Goal: Task Accomplishment & Management: Manage account settings

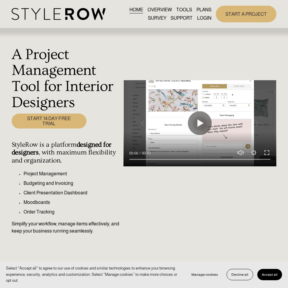
click at [269, 275] on span "Accept all" at bounding box center [270, 275] width 16 height 4
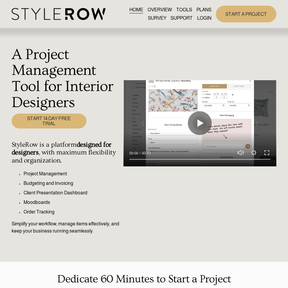
click at [207, 19] on link "LOGIN" at bounding box center [204, 18] width 14 height 8
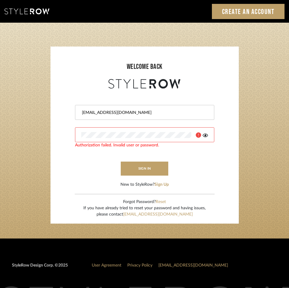
click at [154, 113] on input "jen@mauldindesigns.com" at bounding box center [143, 113] width 125 height 6
type input "info@mauldindesigns.com"
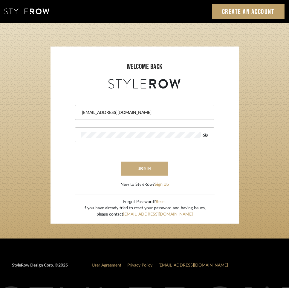
click at [149, 168] on button "sign in" at bounding box center [145, 169] width 48 height 14
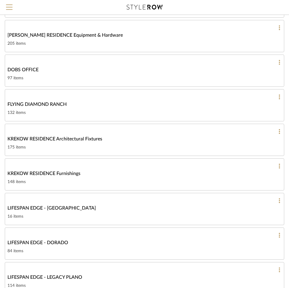
scroll to position [288, 0]
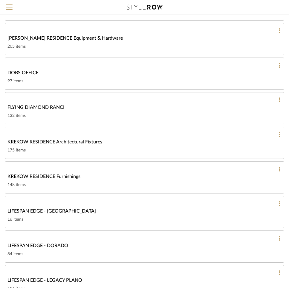
click at [67, 176] on span "KREKOW RESIDENCE Furnishings" at bounding box center [43, 176] width 73 height 7
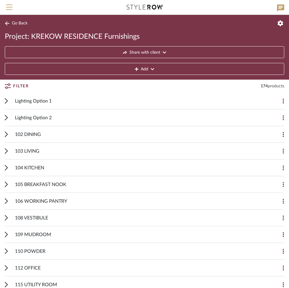
click at [6, 102] on icon at bounding box center [6, 101] width 3 height 6
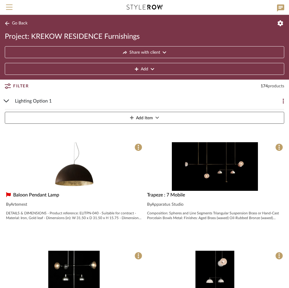
click at [7, 101] on icon at bounding box center [6, 101] width 5 height 2
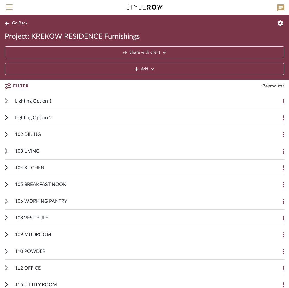
click at [7, 133] on icon at bounding box center [6, 135] width 3 height 6
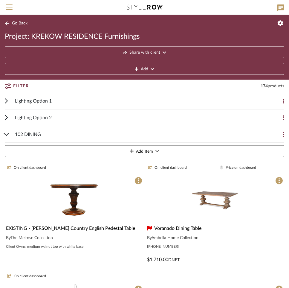
click at [7, 133] on icon at bounding box center [7, 134] width 6 height 3
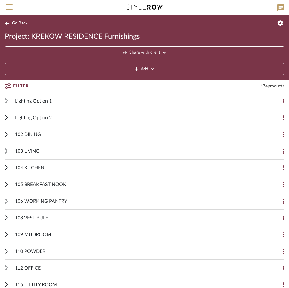
click at [8, 87] on icon at bounding box center [8, 86] width 6 height 5
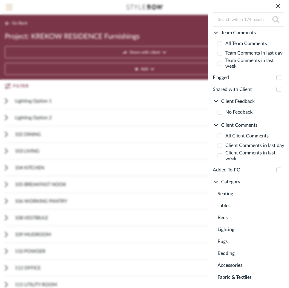
click at [226, 235] on span "Lighting" at bounding box center [249, 230] width 64 height 12
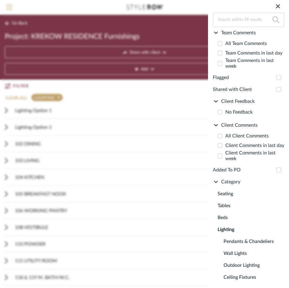
click at [279, 5] on icon at bounding box center [278, 6] width 4 height 4
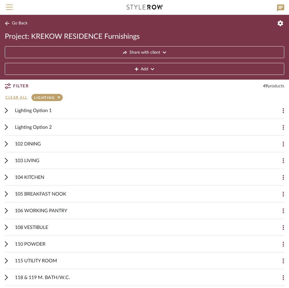
click at [5, 143] on icon at bounding box center [6, 144] width 3 height 6
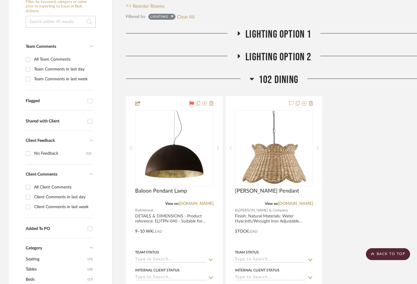
scroll to position [137, 0]
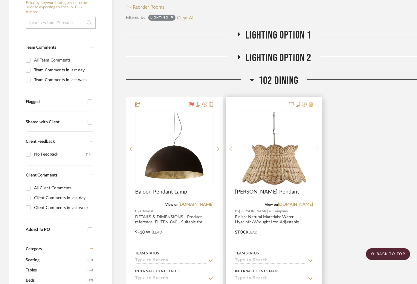
click at [311, 104] on icon at bounding box center [310, 104] width 4 height 5
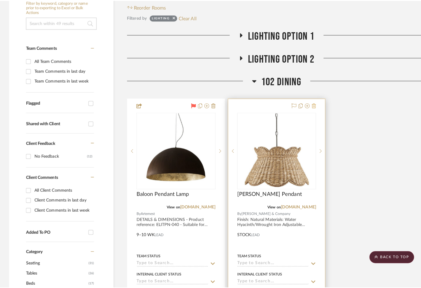
scroll to position [0, 0]
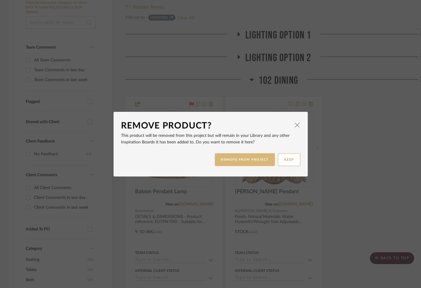
click at [257, 159] on button "REMOVE FROM PROJECT" at bounding box center [245, 159] width 60 height 13
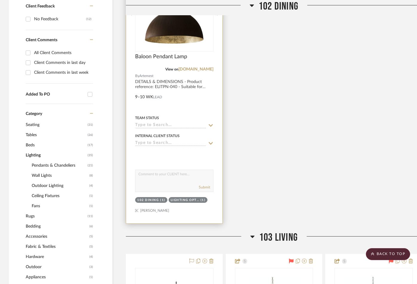
scroll to position [321, 0]
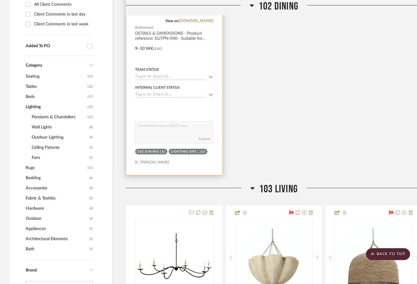
click at [158, 152] on div "102 DINING" at bounding box center [147, 152] width 21 height 4
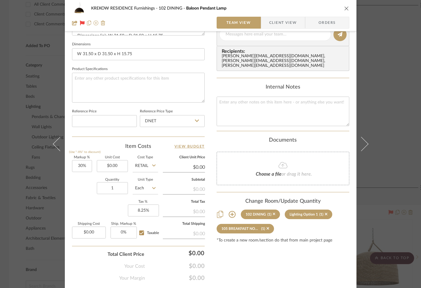
scroll to position [266, 0]
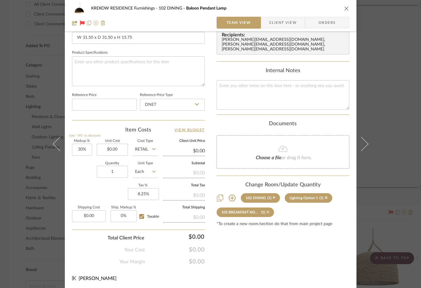
click at [266, 210] on icon at bounding box center [267, 212] width 3 height 4
click at [231, 195] on icon at bounding box center [231, 198] width 7 height 7
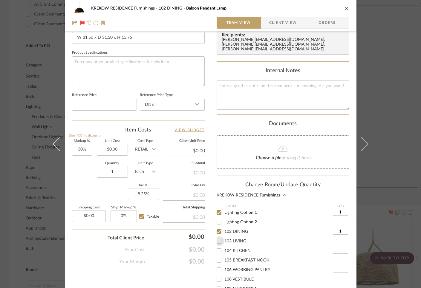
click at [215, 237] on input "103 LIVING" at bounding box center [219, 242] width 10 height 10
checkbox input "true"
type input "1"
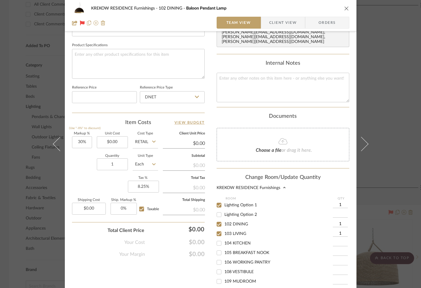
scroll to position [354, 0]
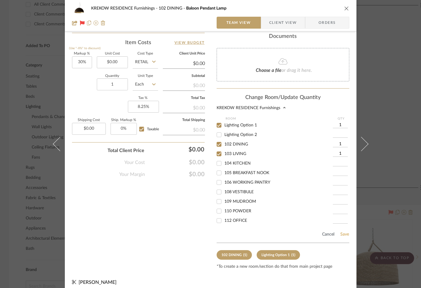
click at [342, 232] on button "Save" at bounding box center [344, 234] width 9 height 5
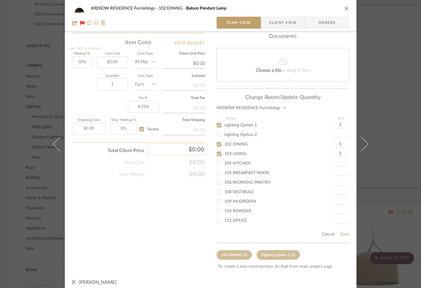
scroll to position [266, 0]
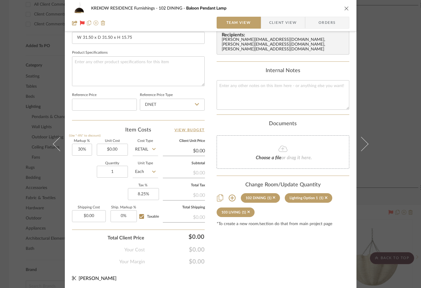
click at [345, 8] on icon "close" at bounding box center [346, 8] width 5 height 5
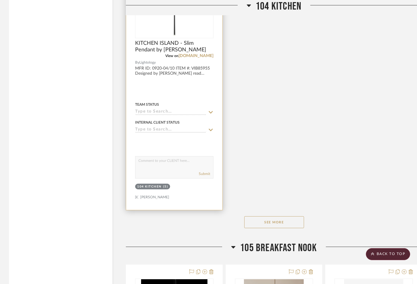
scroll to position [1665, 0]
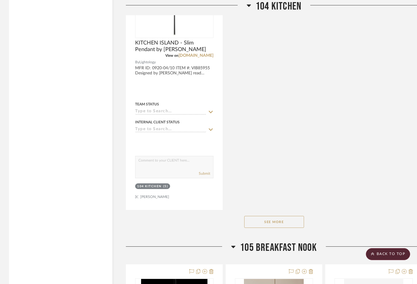
click at [268, 223] on button "See More" at bounding box center [274, 222] width 60 height 12
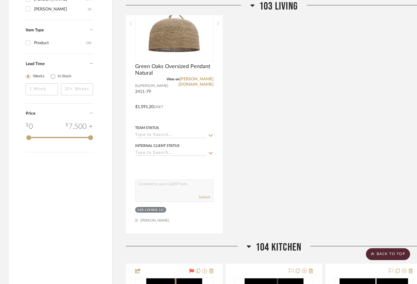
scroll to position [929, 0]
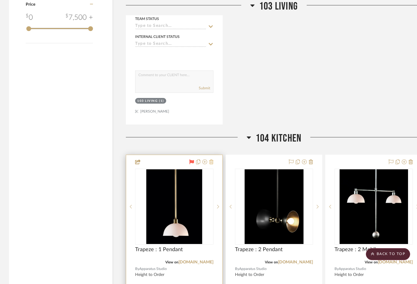
click at [212, 162] on icon at bounding box center [211, 161] width 4 height 5
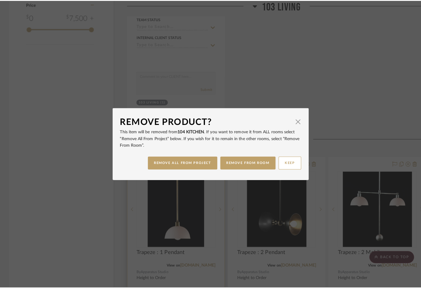
scroll to position [0, 0]
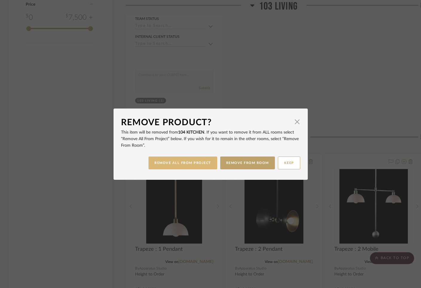
click at [179, 164] on button "REMOVE ALL FROM PROJECT" at bounding box center [182, 163] width 69 height 13
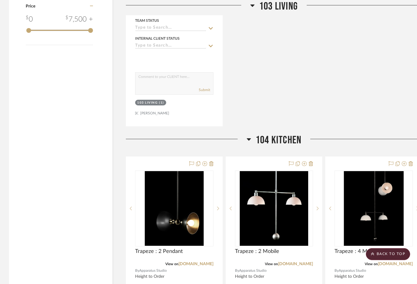
scroll to position [926, 0]
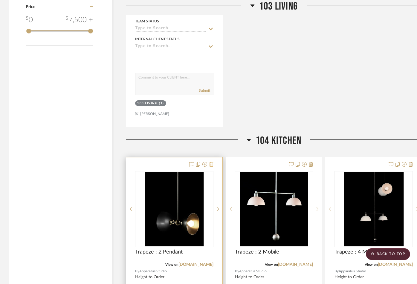
click at [210, 163] on icon at bounding box center [211, 164] width 4 height 5
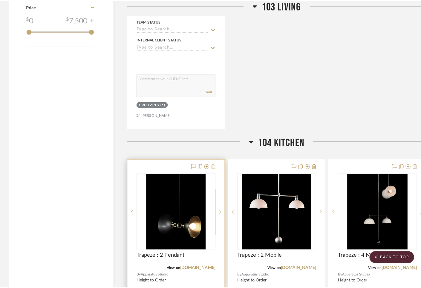
scroll to position [0, 0]
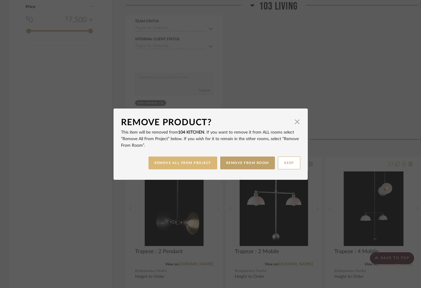
click at [203, 163] on button "REMOVE ALL FROM PROJECT" at bounding box center [182, 163] width 69 height 13
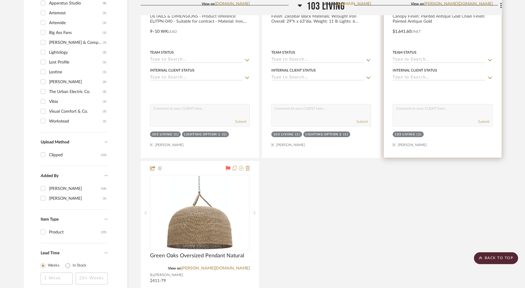
scroll to position [629, 0]
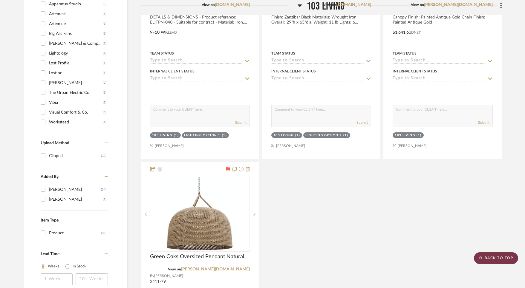
click at [356, 258] on scroll-to-top-button "BACK TO TOP" at bounding box center [496, 259] width 44 height 12
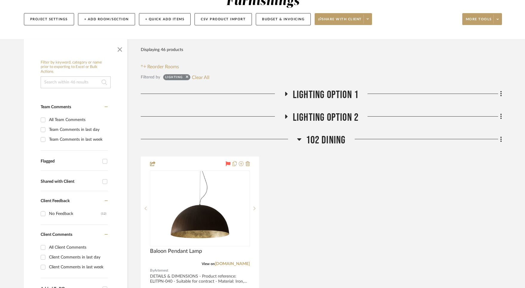
scroll to position [11, 0]
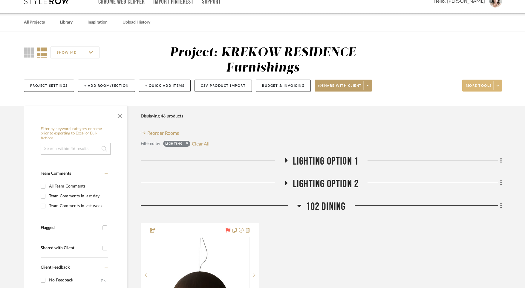
click at [356, 85] on span "More tools" at bounding box center [479, 88] width 26 height 9
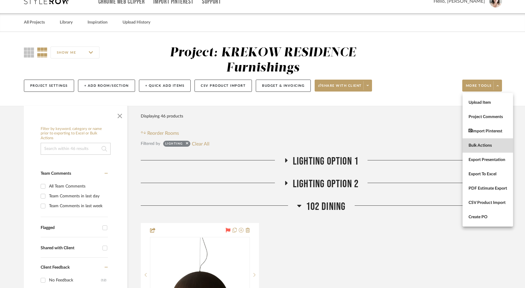
click at [356, 144] on span "Bulk Actions" at bounding box center [487, 145] width 39 height 5
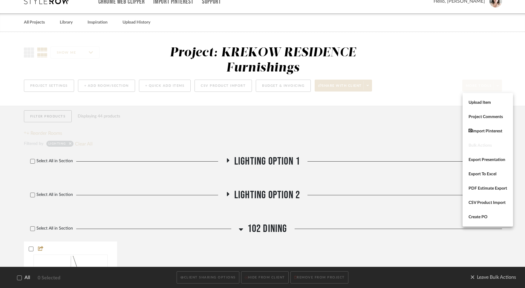
scroll to position [0, 0]
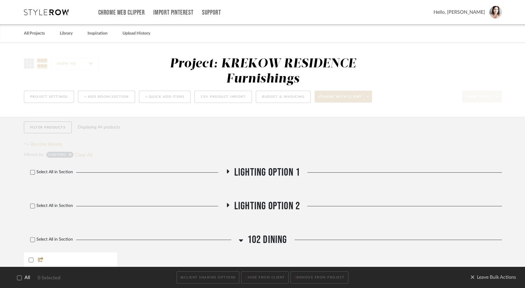
click at [228, 172] on icon at bounding box center [228, 172] width 2 height 4
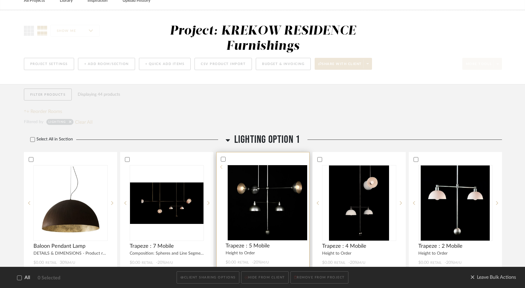
scroll to position [100, 0]
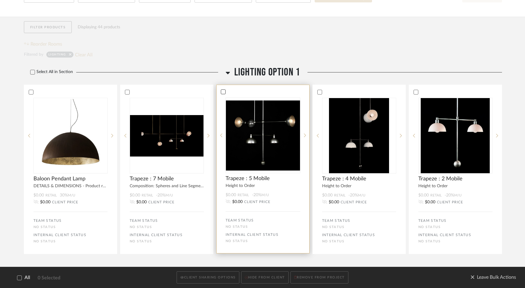
click at [222, 92] on icon at bounding box center [223, 92] width 4 height 4
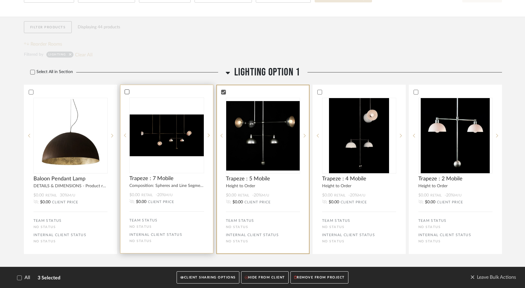
click at [126, 93] on icon at bounding box center [127, 92] width 4 height 4
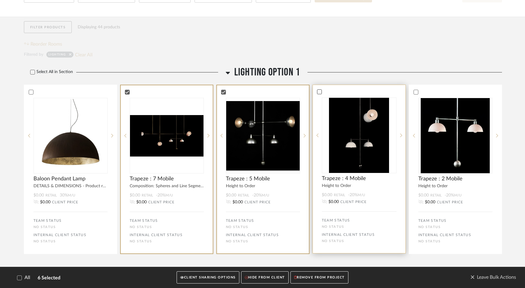
click at [318, 92] on icon at bounding box center [319, 92] width 4 height 4
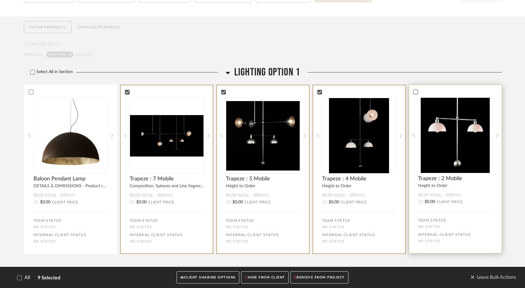
click at [356, 92] on div at bounding box center [415, 92] width 5 height 5
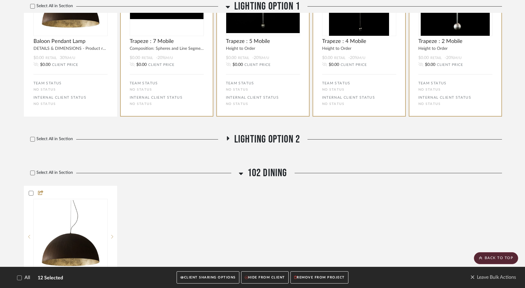
scroll to position [237, 0]
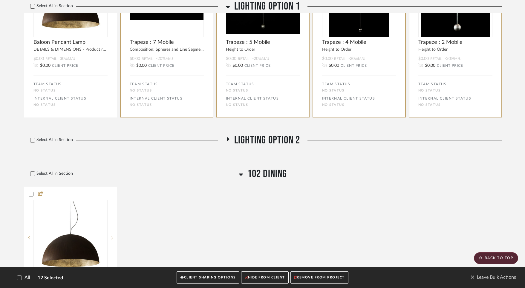
click at [228, 139] on icon at bounding box center [228, 139] width 2 height 4
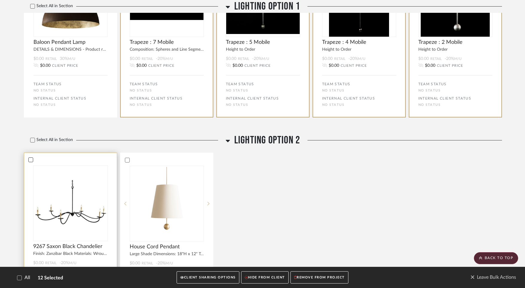
click at [30, 159] on icon at bounding box center [31, 160] width 4 height 4
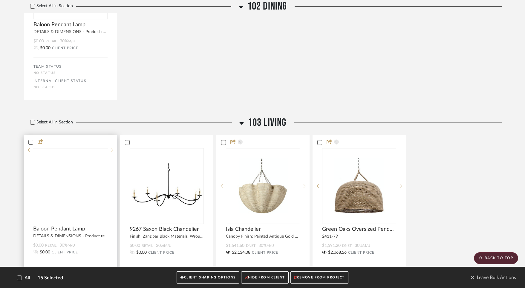
scroll to position [669, 0]
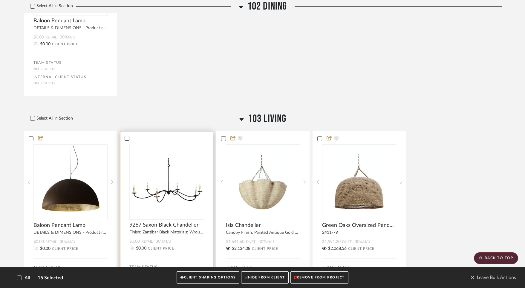
click at [126, 140] on icon at bounding box center [127, 138] width 4 height 4
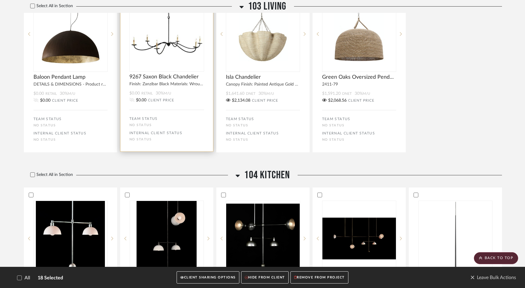
scroll to position [860, 0]
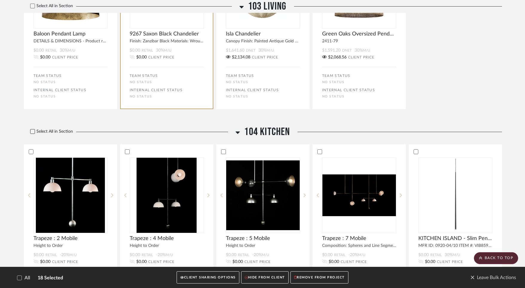
click at [32, 130] on icon at bounding box center [32, 132] width 4 height 4
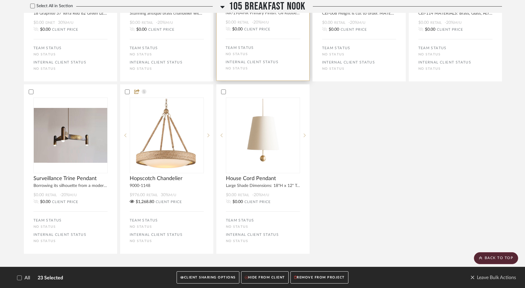
scroll to position [1285, 0]
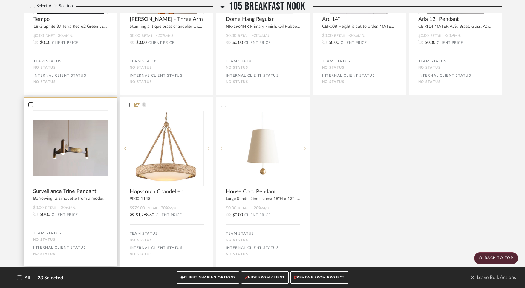
click at [31, 106] on icon at bounding box center [31, 104] width 4 height 3
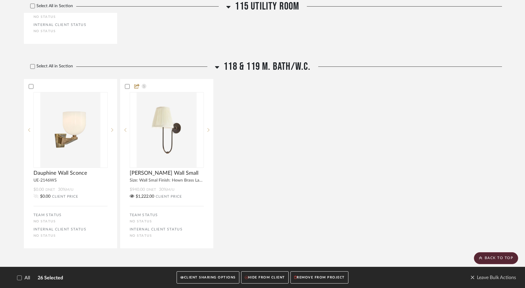
scroll to position [2334, 0]
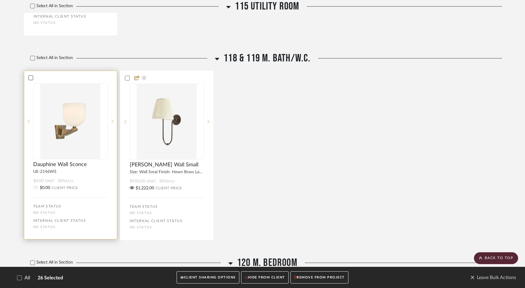
click at [31, 79] on icon at bounding box center [31, 78] width 4 height 4
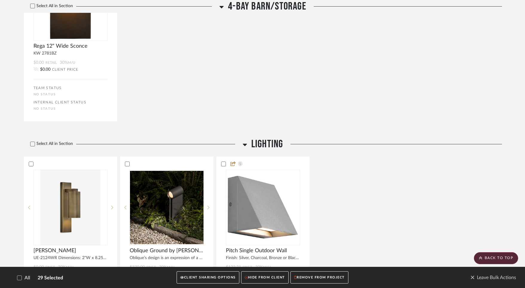
scroll to position [3561, 0]
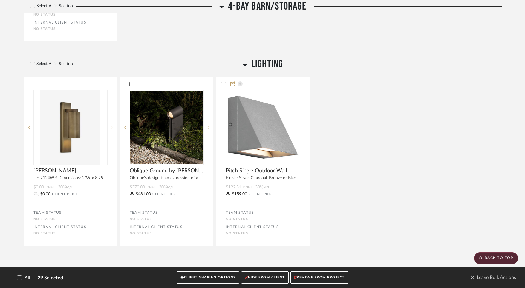
click at [313, 277] on button "REMOVE FROM PROJECT" at bounding box center [319, 278] width 58 height 12
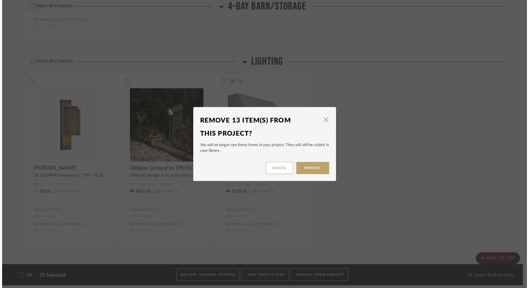
scroll to position [0, 0]
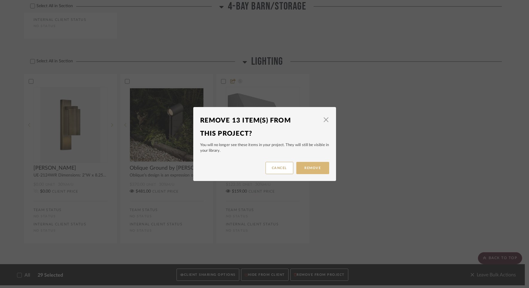
click at [307, 169] on button "Remove" at bounding box center [312, 168] width 33 height 12
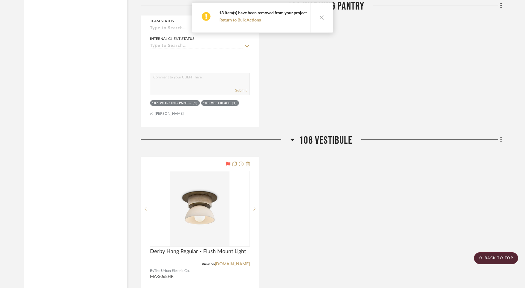
scroll to position [2185, 0]
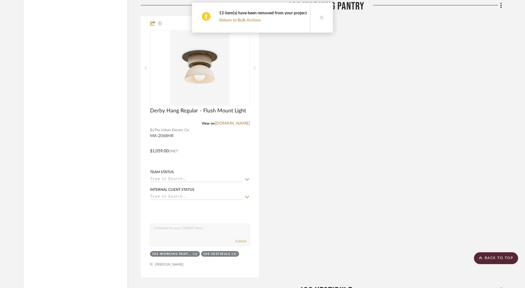
click at [320, 17] on icon at bounding box center [321, 17] width 5 height 5
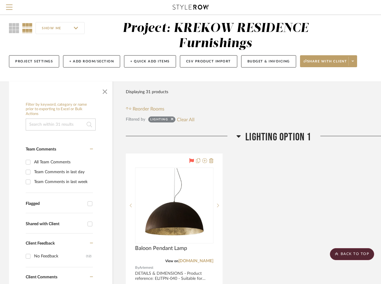
scroll to position [0, 0]
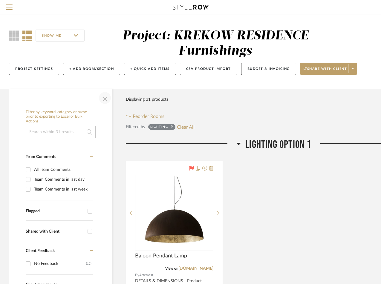
click at [105, 96] on span "button" at bounding box center [105, 98] width 14 height 14
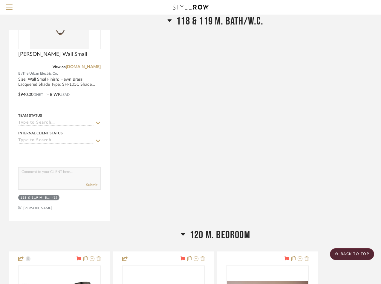
scroll to position [2860, 0]
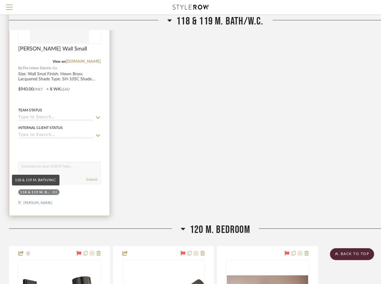
click at [49, 190] on div "118 & 119 M. BATH/W.C." at bounding box center [35, 192] width 31 height 4
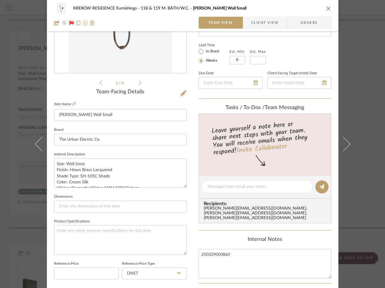
scroll to position [189, 0]
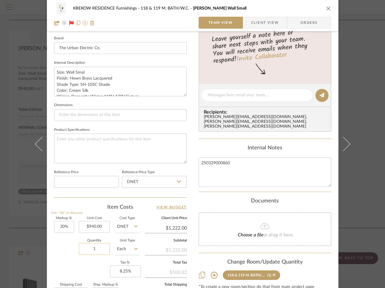
click at [97, 248] on input "1" at bounding box center [94, 249] width 31 height 12
type input "3"
click at [19, 222] on div "KREKOW RESIDENCE Furnishings 118 & 119 M. BATH/W.C. [PERSON_NAME] Wall Small Te…" at bounding box center [192, 144] width 385 height 288
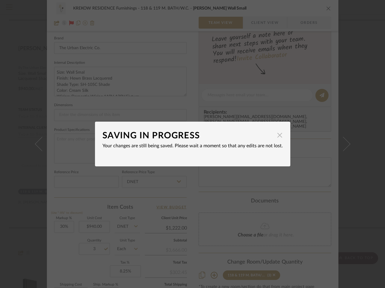
click at [276, 137] on span "button" at bounding box center [280, 135] width 12 height 12
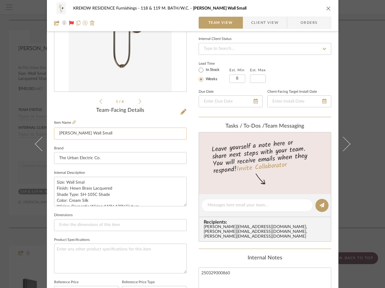
scroll to position [0, 0]
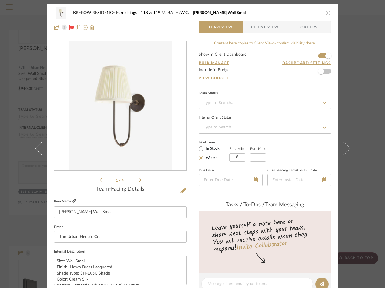
click at [72, 201] on icon at bounding box center [74, 201] width 4 height 4
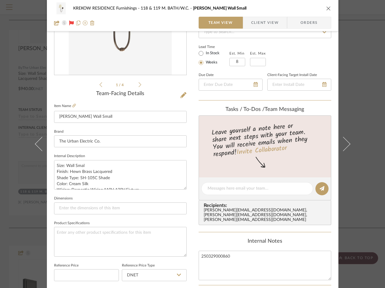
scroll to position [199, 0]
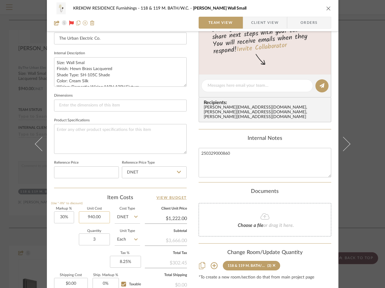
click at [103, 218] on input "940.00" at bounding box center [94, 218] width 31 height 12
type input "$1,157.00"
click at [59, 245] on div "Quantity 3 Unit Type Each" at bounding box center [97, 240] width 86 height 21
type input "$1,504.10"
click at [8, 217] on div "KREKOW RESIDENCE Furnishings 118 & 119 M. BATH/W.C. [PERSON_NAME] Wall Small Te…" at bounding box center [192, 144] width 385 height 288
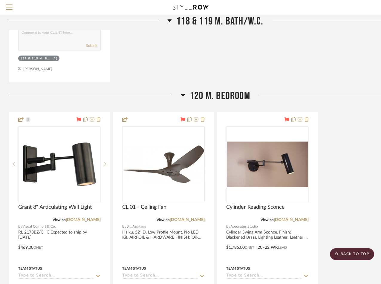
scroll to position [3036, 0]
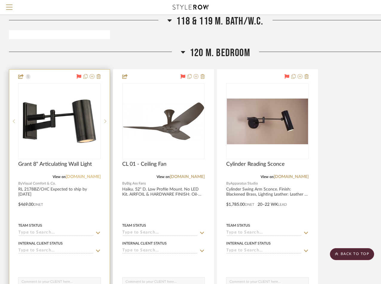
click at [76, 175] on link "[DOMAIN_NAME]" at bounding box center [83, 177] width 35 height 4
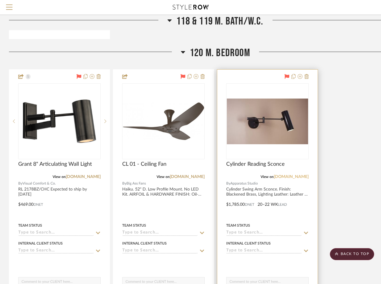
click at [280, 175] on link "[DOMAIN_NAME]" at bounding box center [291, 177] width 35 height 4
click at [255, 133] on img "0" at bounding box center [267, 122] width 81 height 46
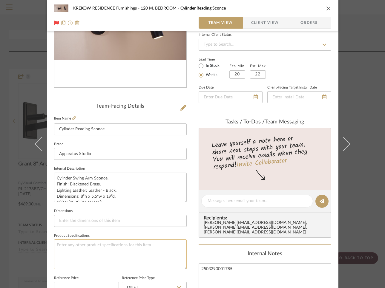
scroll to position [199, 0]
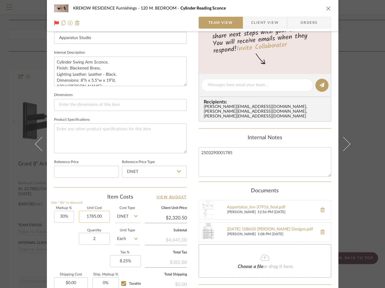
click at [104, 218] on input "1785.00" at bounding box center [94, 217] width 31 height 12
type input "$1,785.00"
click at [10, 63] on div "KREKOW RESIDENCE Furnishings 120 M. BEDROOM Cylinder Reading Sconce Team View C…" at bounding box center [192, 144] width 385 height 288
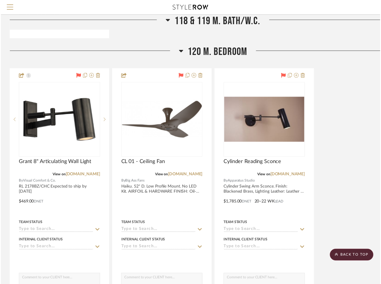
scroll to position [3036, 0]
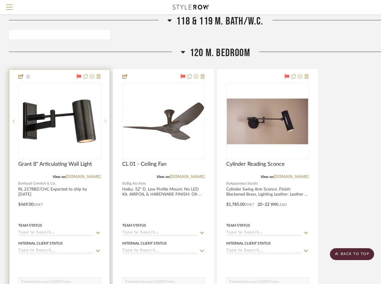
click at [104, 120] on icon at bounding box center [105, 121] width 2 height 4
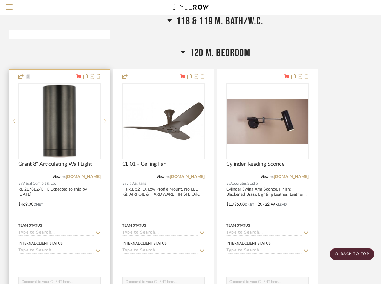
click at [104, 120] on icon at bounding box center [105, 121] width 2 height 4
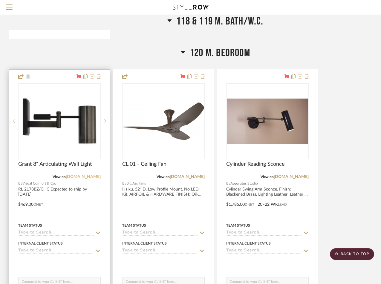
click at [74, 175] on link "[DOMAIN_NAME]" at bounding box center [83, 177] width 35 height 4
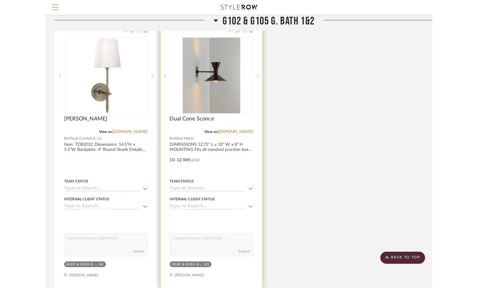
scroll to position [3929, 0]
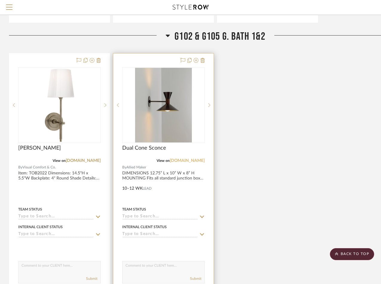
click at [188, 159] on link "[DOMAIN_NAME]" at bounding box center [187, 161] width 35 height 4
click at [185, 159] on link "[DOMAIN_NAME]" at bounding box center [187, 161] width 35 height 4
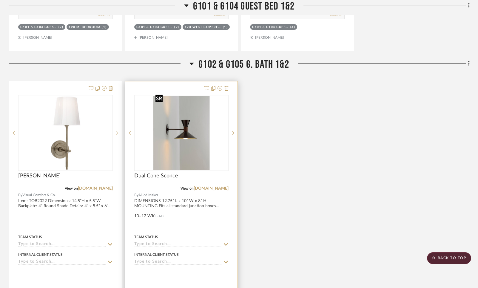
click at [176, 137] on img "0" at bounding box center [181, 133] width 56 height 75
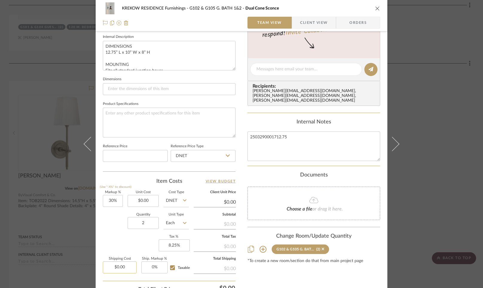
scroll to position [265, 0]
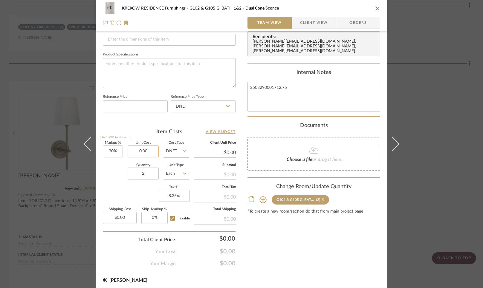
click at [153, 152] on input "0.00" at bounding box center [143, 152] width 31 height 12
type input "$2,312.00"
click at [175, 151] on input "DNET" at bounding box center [175, 152] width 25 height 12
type input "$3,005.60"
click at [172, 180] on span "Retail" at bounding box center [173, 181] width 10 height 4
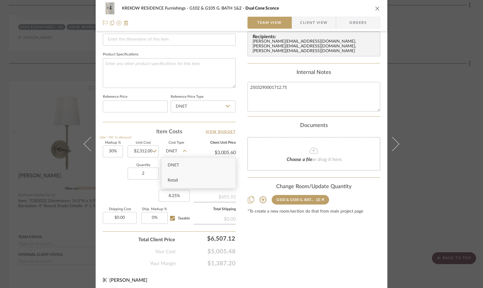
type input "Retail"
click at [118, 152] on input "30" at bounding box center [113, 152] width 20 height 12
type input "30%"
click at [176, 150] on input "Retail" at bounding box center [175, 152] width 25 height 12
click at [173, 165] on span "DNET" at bounding box center [173, 165] width 11 height 4
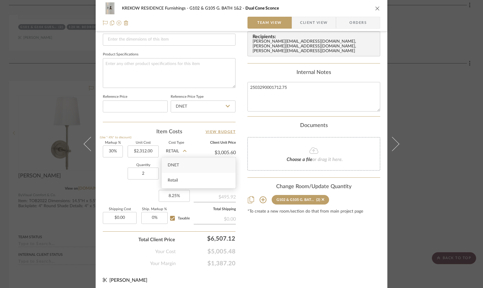
type input "DNET"
click at [288, 83] on textarea "2503290001712.75" at bounding box center [313, 97] width 133 height 30
type textarea "2503290002312"
click at [278, 123] on div "Documents" at bounding box center [313, 126] width 133 height 7
click at [117, 150] on input "30" at bounding box center [113, 152] width 20 height 12
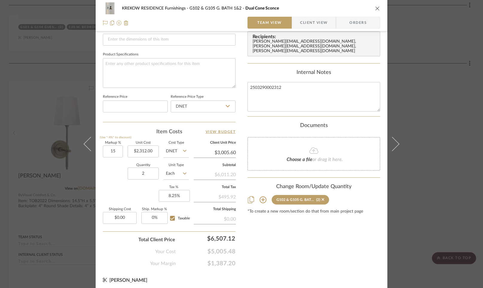
type input "15%"
click at [114, 177] on div "Quantity 2 Unit Type Each" at bounding box center [146, 174] width 86 height 21
type input "$2,658.80"
click at [116, 151] on input "15" at bounding box center [113, 152] width 20 height 12
type input "20%"
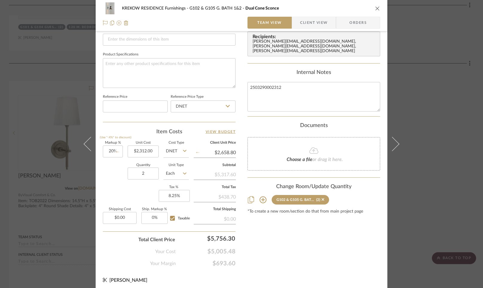
type input "$2,774.40"
click at [118, 168] on div "Quantity 2 Unit Type Each" at bounding box center [146, 174] width 86 height 21
click at [119, 151] on input "20" at bounding box center [113, 152] width 20 height 12
type input "18%"
click at [112, 174] on div "Quantity 2 Unit Type Each" at bounding box center [146, 174] width 86 height 21
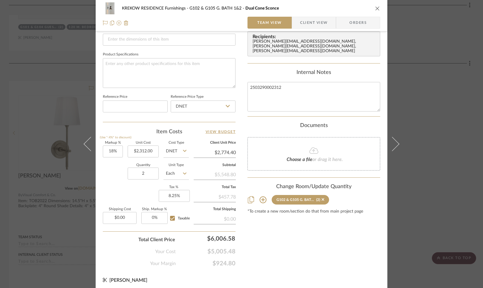
type input "$2,728.16"
click at [116, 151] on input "18" at bounding box center [113, 152] width 20 height 12
type input "15%"
click at [116, 177] on div "Quantity 2 Unit Type Each" at bounding box center [146, 174] width 86 height 21
type input "$2,658.80"
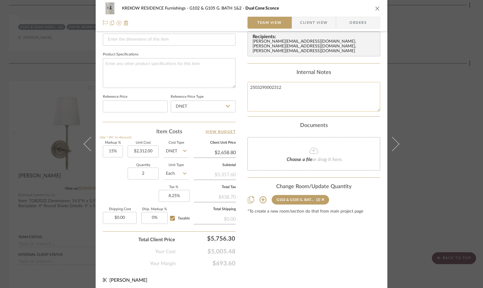
click at [303, 83] on textarea "2503290002312" at bounding box center [313, 97] width 133 height 30
type textarea "2503290002312 trade discount is 15%"
click at [242, 121] on div "KREKOW RESIDENCE Furnishings G102 & G105 G. BATH 1&2 Dual Cone Sconce Team View…" at bounding box center [241, 16] width 291 height 552
click at [299, 89] on textarea "2503290002312 trade discount is 15%" at bounding box center [313, 97] width 133 height 30
type textarea "2503290002312 trade discount is 15% so smaller mark up"
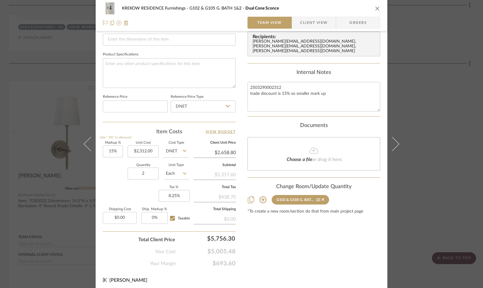
click at [259, 117] on div "Content here copies to Client View - confirm visibility there. Show in Client D…" at bounding box center [313, 22] width 133 height 492
click at [356, 7] on icon "close" at bounding box center [377, 8] width 5 height 5
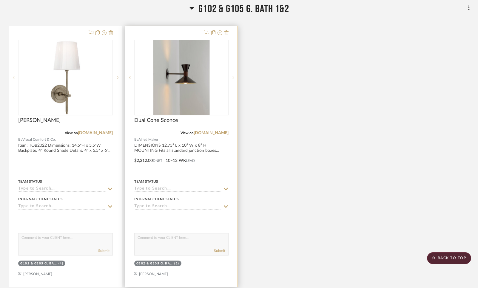
scroll to position [3995, 0]
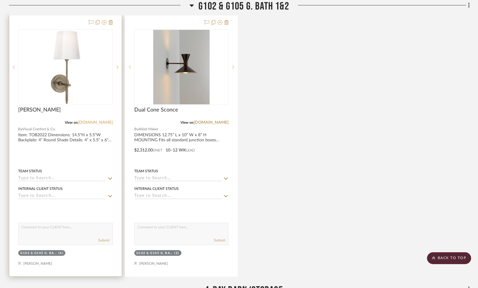
click at [93, 121] on link "[DOMAIN_NAME]" at bounding box center [95, 123] width 35 height 4
click at [110, 20] on icon at bounding box center [111, 22] width 4 height 5
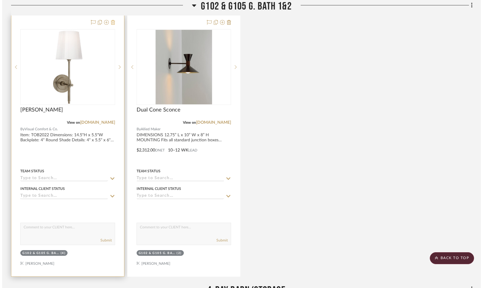
scroll to position [0, 0]
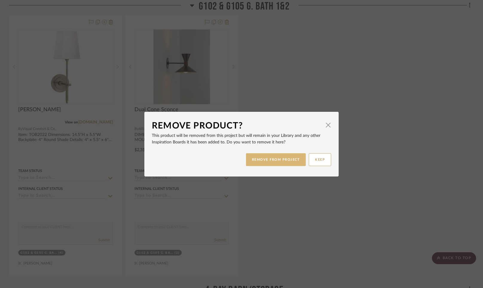
click at [263, 159] on button "REMOVE FROM PROJECT" at bounding box center [276, 159] width 60 height 13
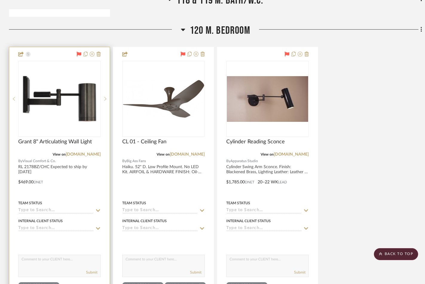
scroll to position [3087, 0]
click at [70, 103] on img "2" at bounding box center [59, 98] width 75 height 75
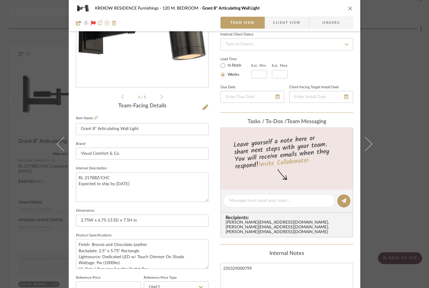
scroll to position [182, 0]
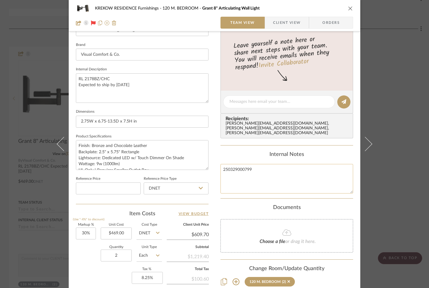
click at [250, 165] on textarea "250329000799" at bounding box center [286, 179] width 133 height 30
click at [40, 79] on div "KREKOW RESIDENCE Furnishings 120 M. BEDROOM Grant 8" Articulating Wall Light Te…" at bounding box center [214, 144] width 429 height 288
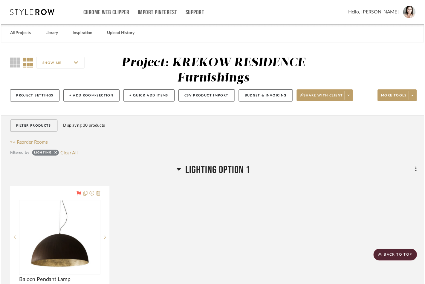
scroll to position [3087, 0]
